Goal: Transaction & Acquisition: Book appointment/travel/reservation

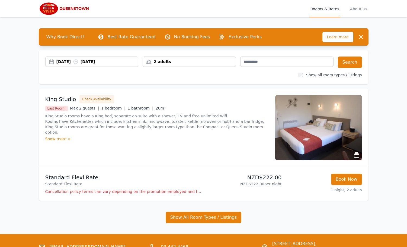
click at [72, 61] on div "[DATE] [DATE]" at bounding box center [97, 61] width 82 height 5
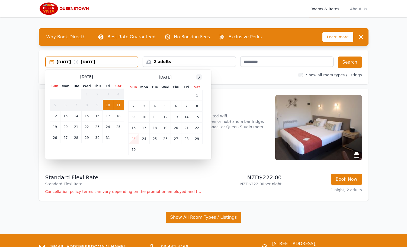
click at [197, 77] on icon at bounding box center [199, 77] width 4 height 4
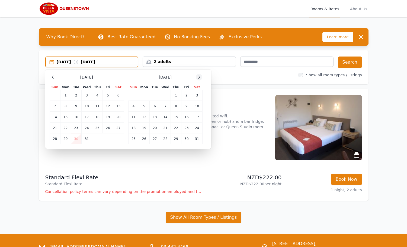
click at [197, 77] on icon at bounding box center [199, 77] width 4 height 4
click at [152, 94] on td "3" at bounding box center [154, 95] width 11 height 11
click at [164, 94] on td "4" at bounding box center [165, 95] width 11 height 11
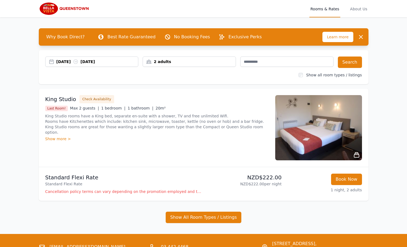
click at [362, 60] on div "[DATE] [DATE] 2 adults Search Show all room types / listings" at bounding box center [204, 67] width 330 height 34
click at [347, 62] on button "Search" at bounding box center [350, 61] width 24 height 11
